Goal: Navigation & Orientation: Find specific page/section

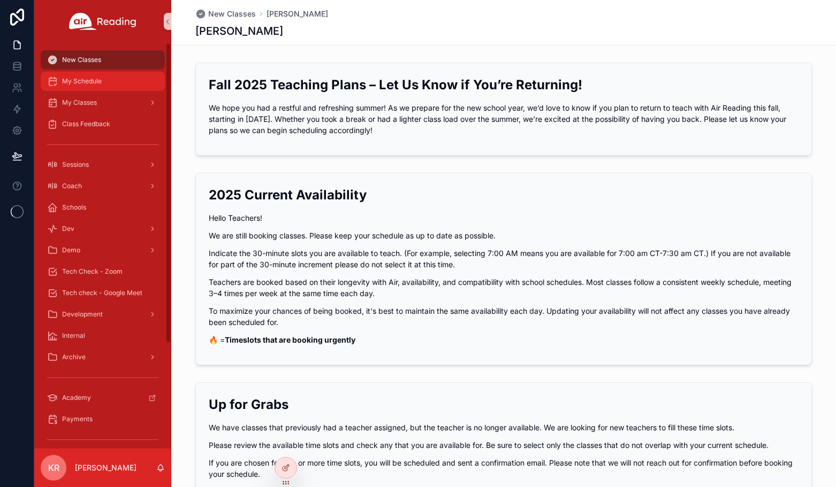
click at [88, 89] on div "My Schedule" at bounding box center [102, 81] width 111 height 17
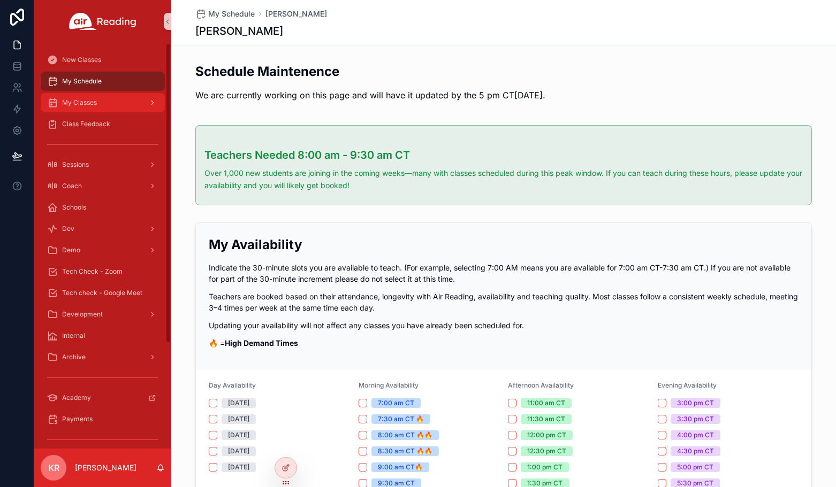
click at [86, 106] on span "My Classes" at bounding box center [79, 102] width 35 height 9
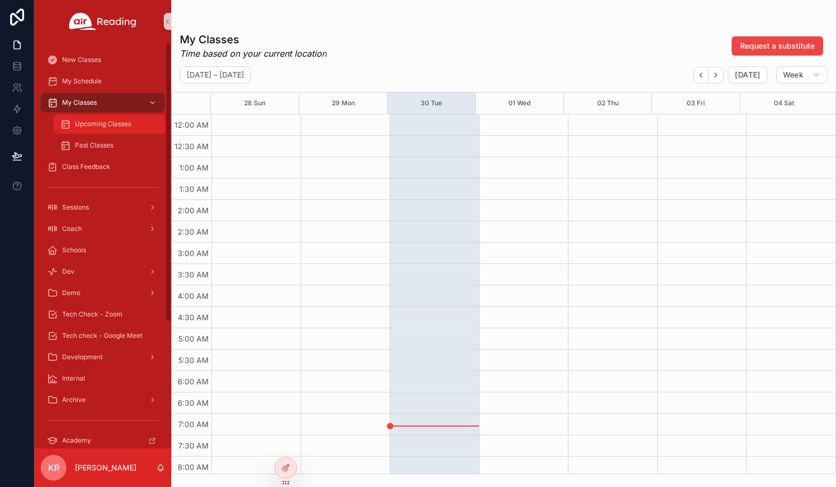
click at [98, 117] on div "Upcoming Classes" at bounding box center [109, 124] width 98 height 17
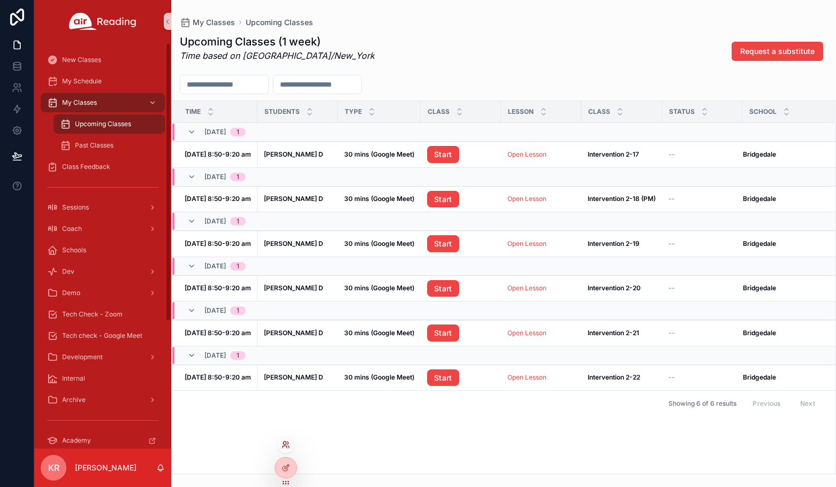
click at [287, 448] on icon at bounding box center [285, 445] width 9 height 9
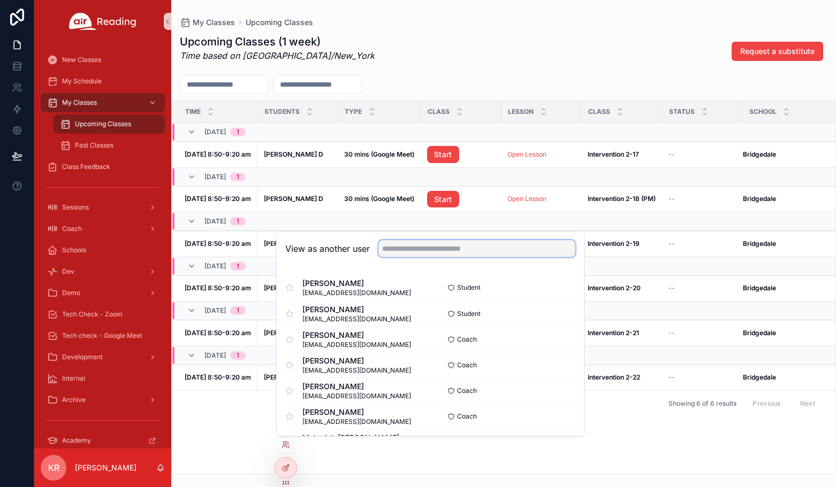
click at [395, 250] on input "text" at bounding box center [476, 248] width 197 height 17
type input "*****"
click at [552, 415] on button "Select" at bounding box center [561, 417] width 28 height 16
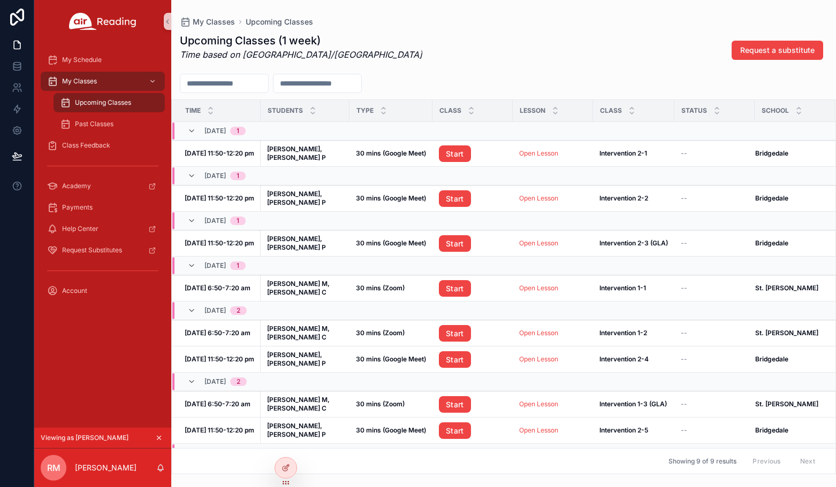
click at [159, 436] on icon "scrollable content" at bounding box center [158, 437] width 7 height 7
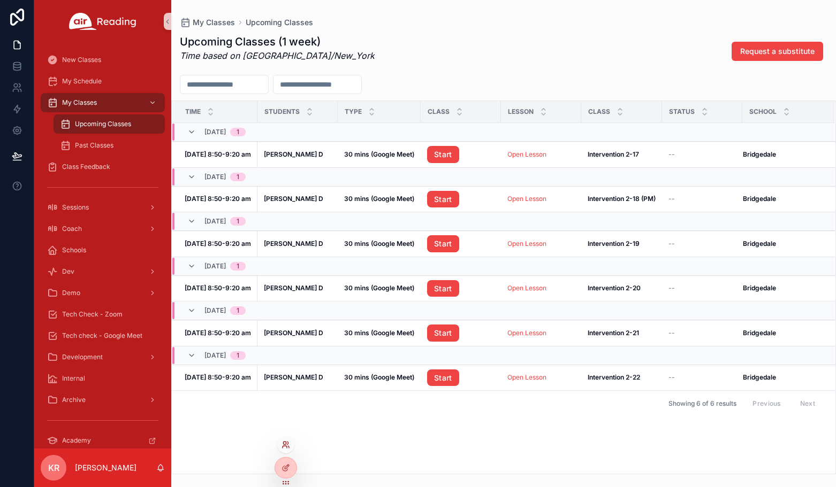
click at [285, 442] on icon at bounding box center [285, 445] width 9 height 9
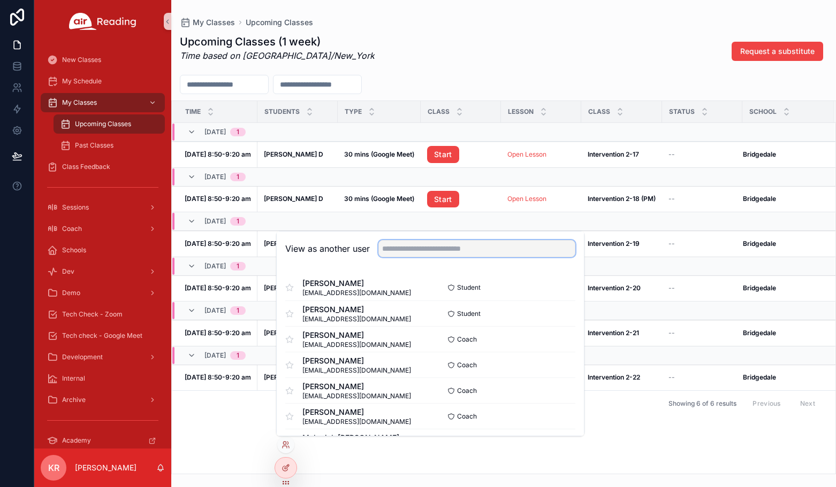
click at [426, 249] on input "text" at bounding box center [476, 248] width 197 height 17
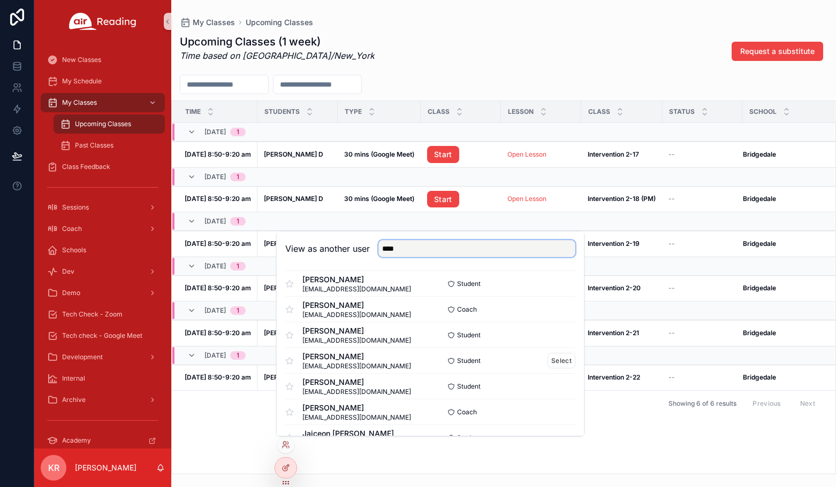
scroll to position [156, 0]
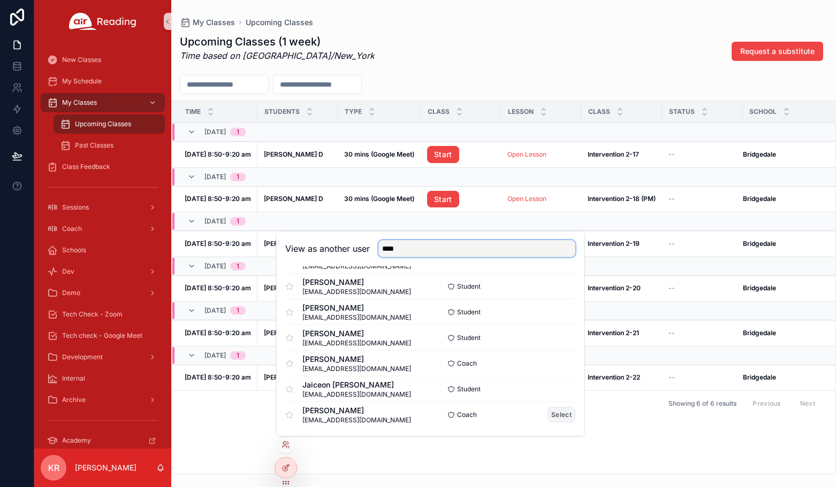
type input "****"
click at [555, 416] on button "Select" at bounding box center [561, 415] width 28 height 16
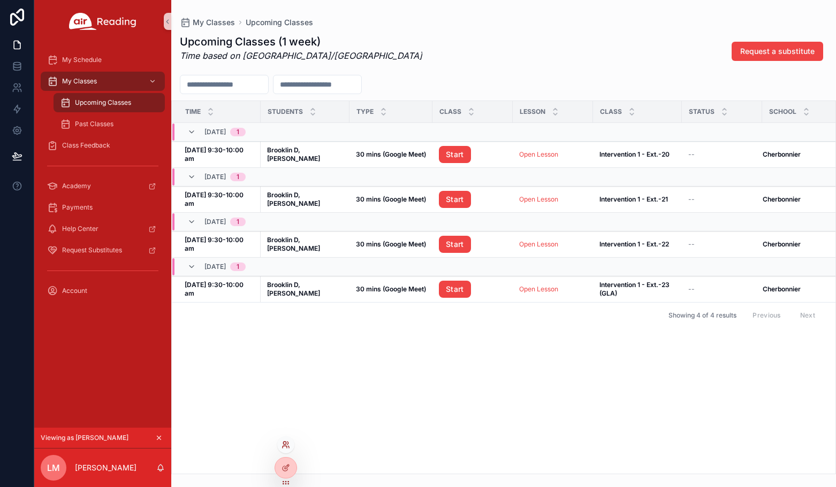
click at [285, 447] on icon at bounding box center [285, 445] width 9 height 9
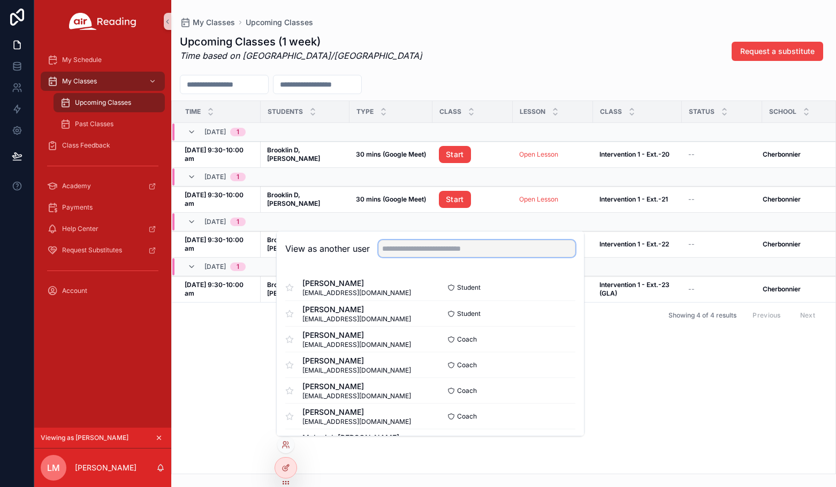
click at [437, 247] on input "text" at bounding box center [476, 248] width 197 height 17
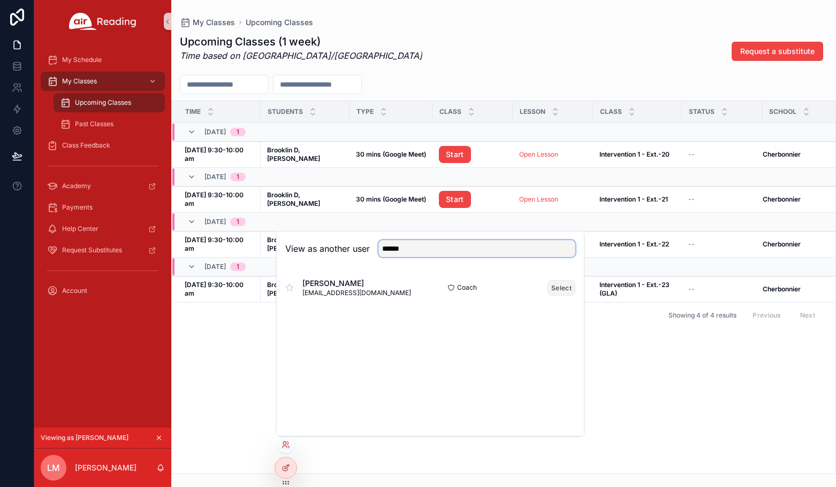
type input "******"
click at [567, 287] on button "Select" at bounding box center [561, 288] width 28 height 16
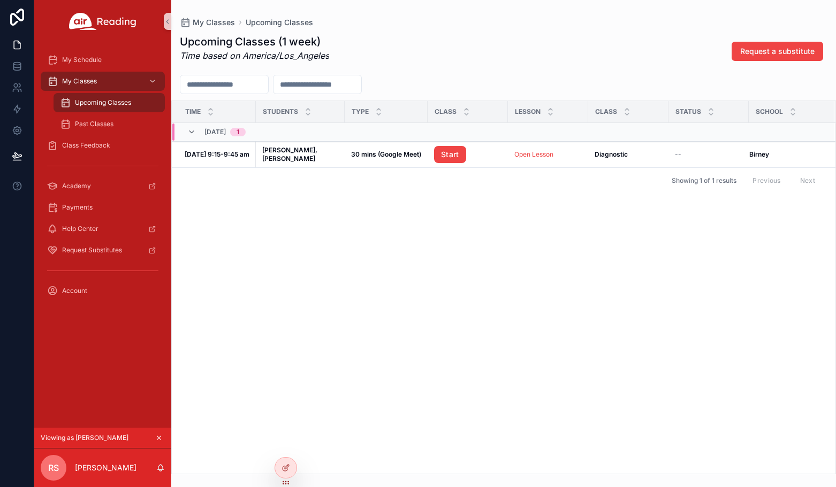
click at [160, 438] on icon "scrollable content" at bounding box center [158, 437] width 7 height 7
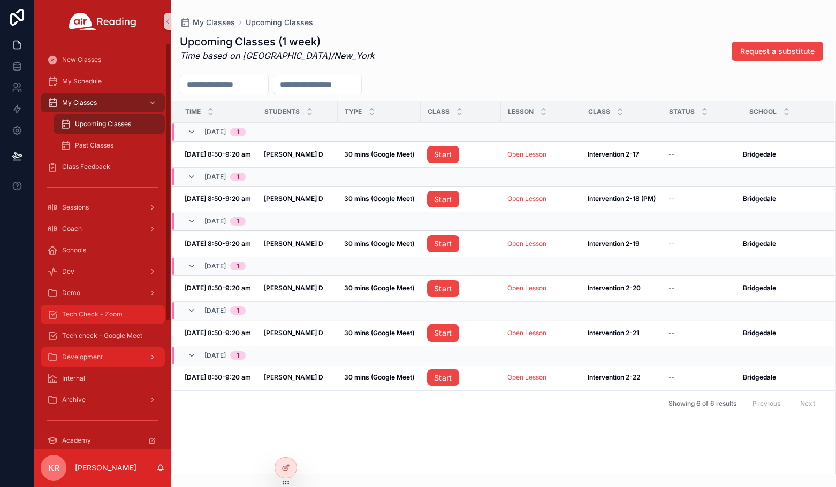
click at [114, 314] on span "Tech Check - Zoom" at bounding box center [92, 314] width 60 height 9
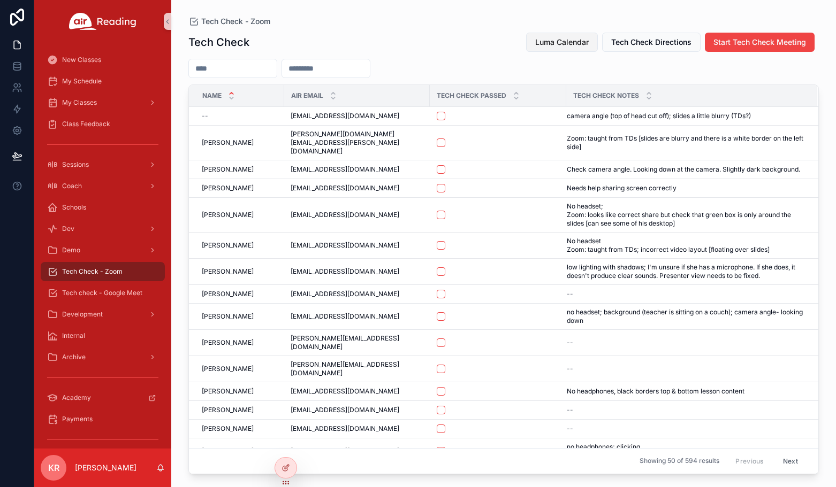
click at [570, 47] on span "Luma Calendar" at bounding box center [561, 42] width 53 height 11
click at [110, 192] on div "Coach" at bounding box center [102, 186] width 111 height 17
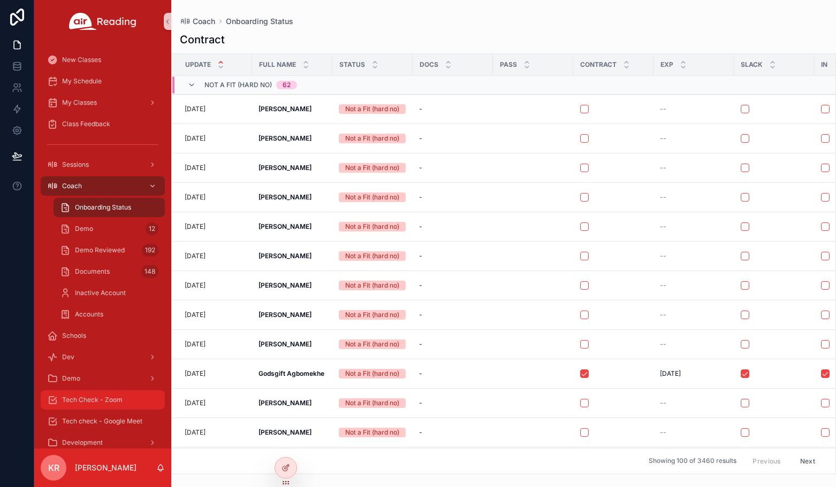
click at [103, 406] on div "Tech Check - Zoom" at bounding box center [102, 400] width 111 height 17
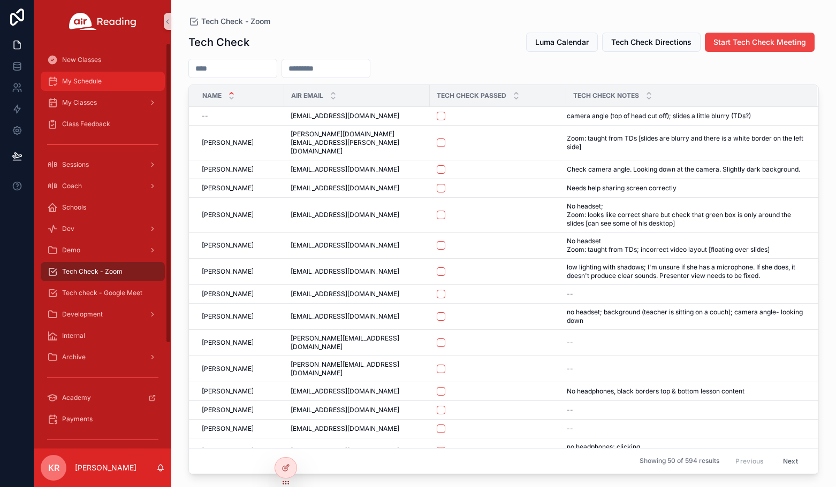
click at [94, 87] on div "My Schedule" at bounding box center [102, 81] width 111 height 17
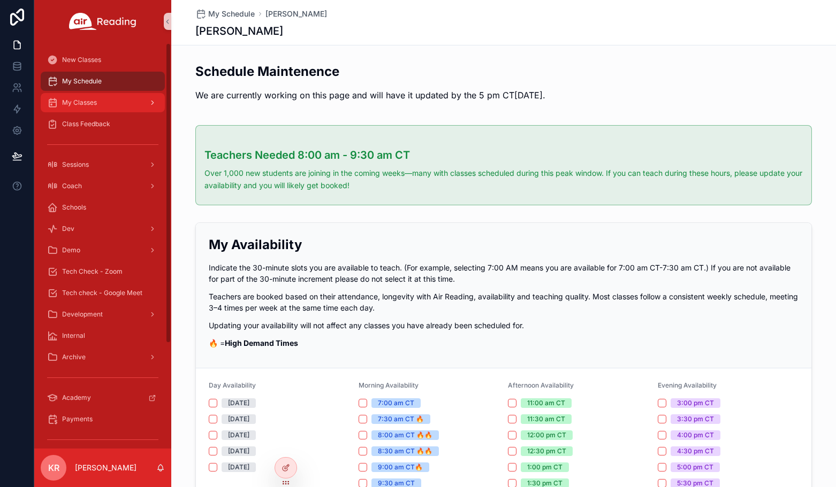
click at [93, 110] on div "My Classes" at bounding box center [102, 102] width 111 height 17
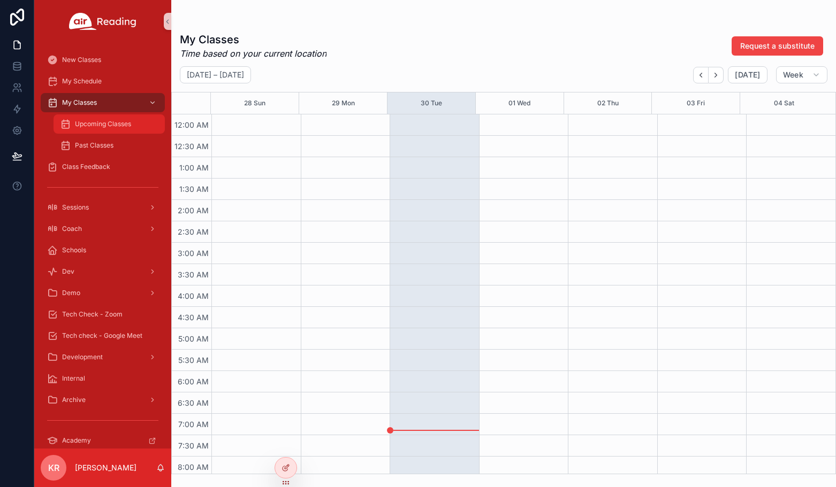
click at [102, 123] on span "Upcoming Classes" at bounding box center [103, 124] width 56 height 9
